Goal: Task Accomplishment & Management: Use online tool/utility

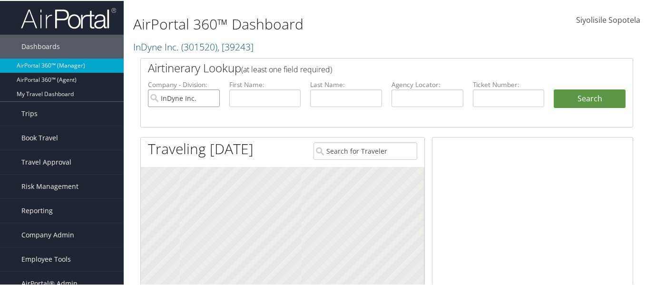
click at [210, 96] on input "InDyne Inc." at bounding box center [184, 97] width 72 height 18
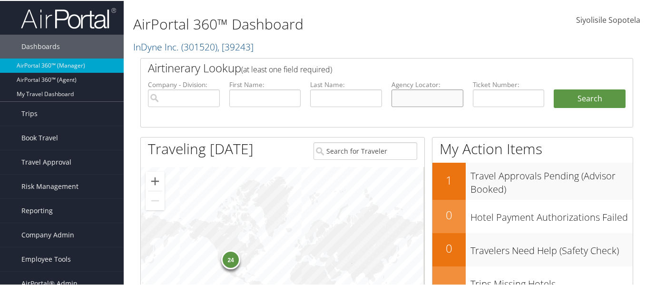
click at [396, 96] on input "text" at bounding box center [428, 97] width 72 height 18
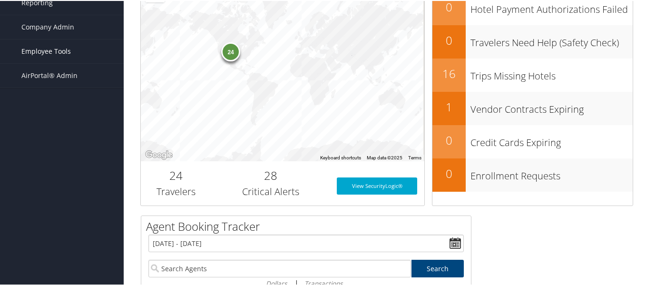
scroll to position [143, 0]
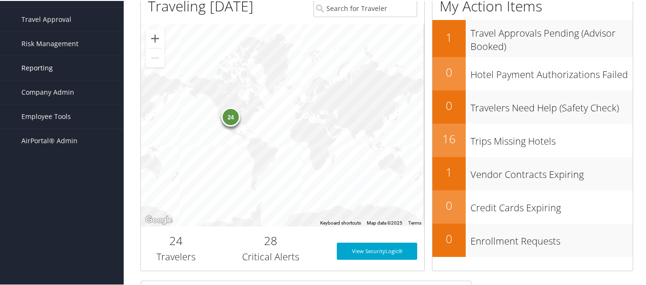
click at [59, 74] on link "Reporting" at bounding box center [62, 67] width 124 height 24
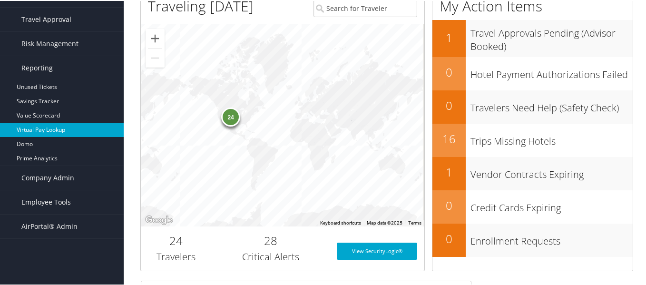
click at [40, 131] on link "Virtual Pay Lookup" at bounding box center [62, 129] width 124 height 14
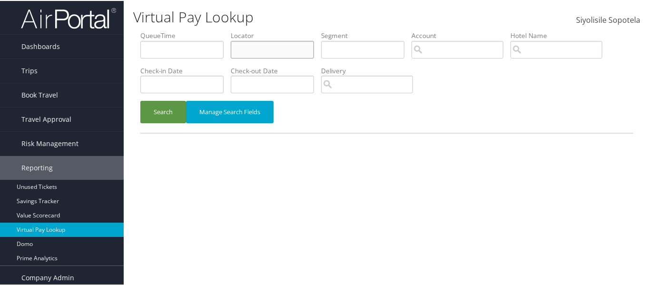
click at [258, 50] on input "text" at bounding box center [272, 49] width 83 height 18
paste input "@1aletopoS"
click at [249, 51] on input "@1aletopoS" at bounding box center [272, 49] width 83 height 18
type input "@"
paste input "AGAJWK"
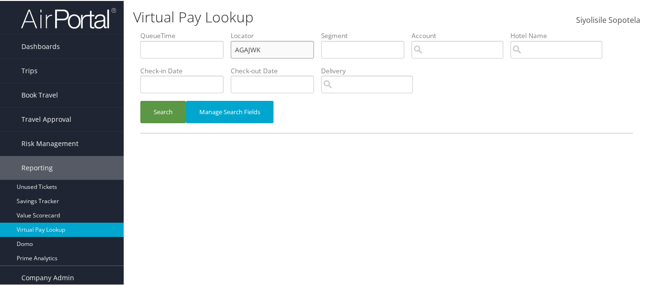
type input "AGAJWK"
click at [140, 100] on button "Search" at bounding box center [163, 111] width 46 height 22
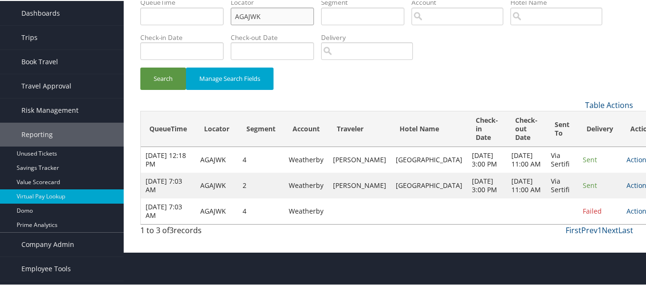
scroll to position [48, 0]
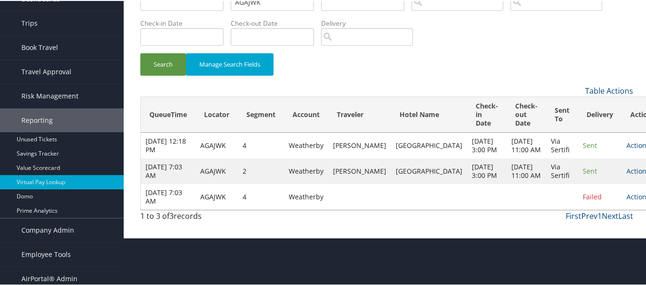
click at [590, 220] on link "Prev" at bounding box center [589, 215] width 16 height 10
click at [627, 175] on link "Actions" at bounding box center [638, 170] width 23 height 9
click at [601, 210] on link "Logs" at bounding box center [610, 213] width 40 height 16
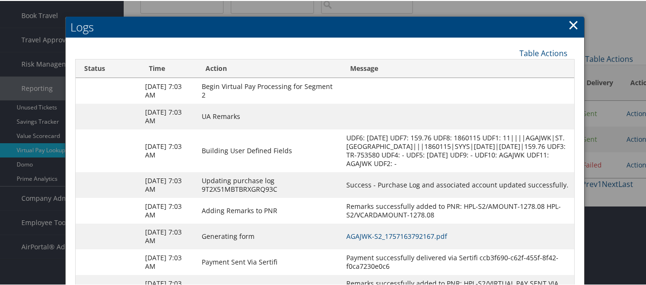
scroll to position [121, 0]
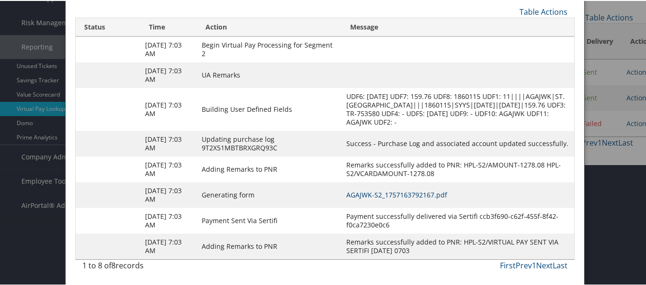
click at [416, 193] on link "AGAJWK-S2_1757163792167.pdf" at bounding box center [396, 193] width 101 height 9
